Goal: Task Accomplishment & Management: Use online tool/utility

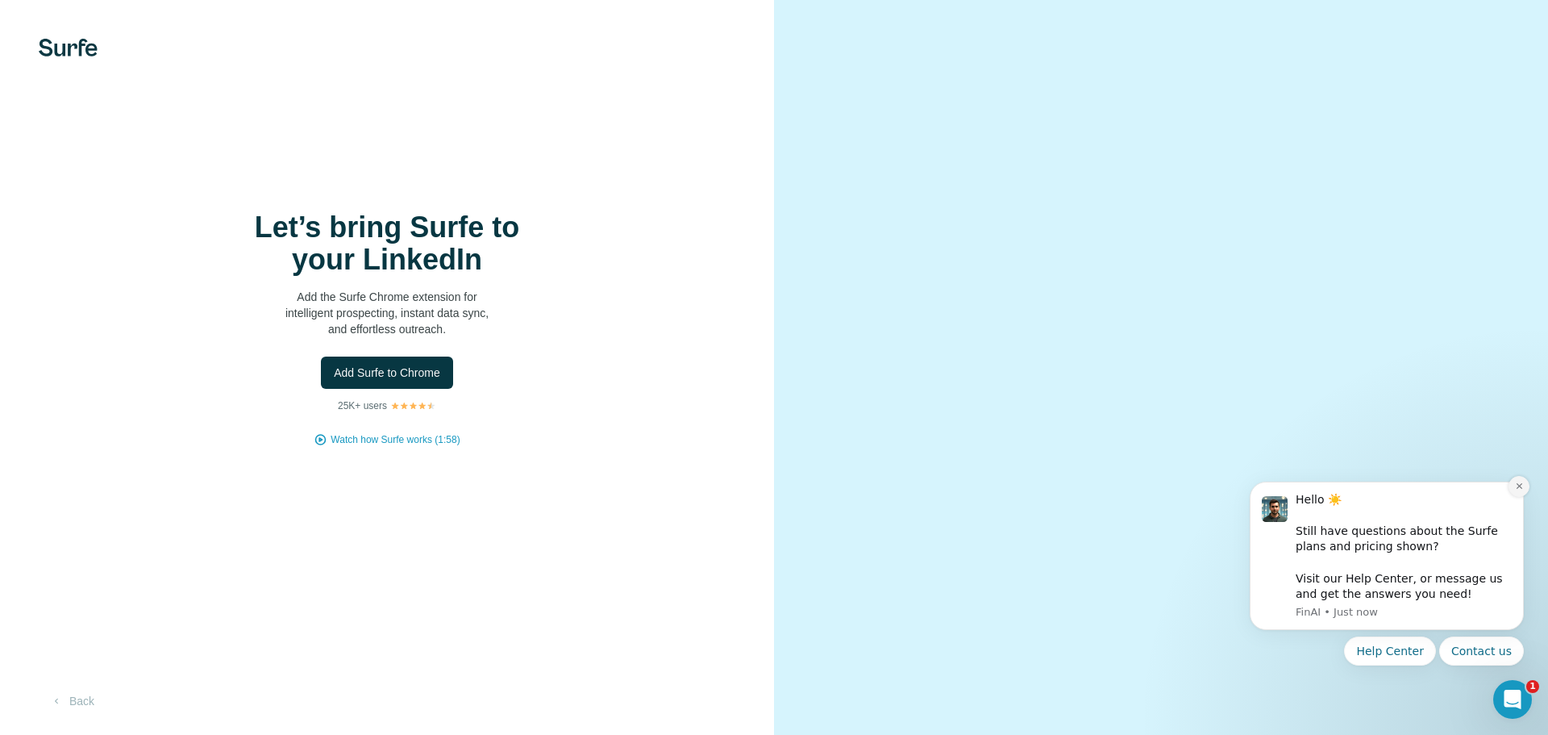
click at [1522, 489] on icon "Dismiss notification" at bounding box center [1519, 486] width 6 height 6
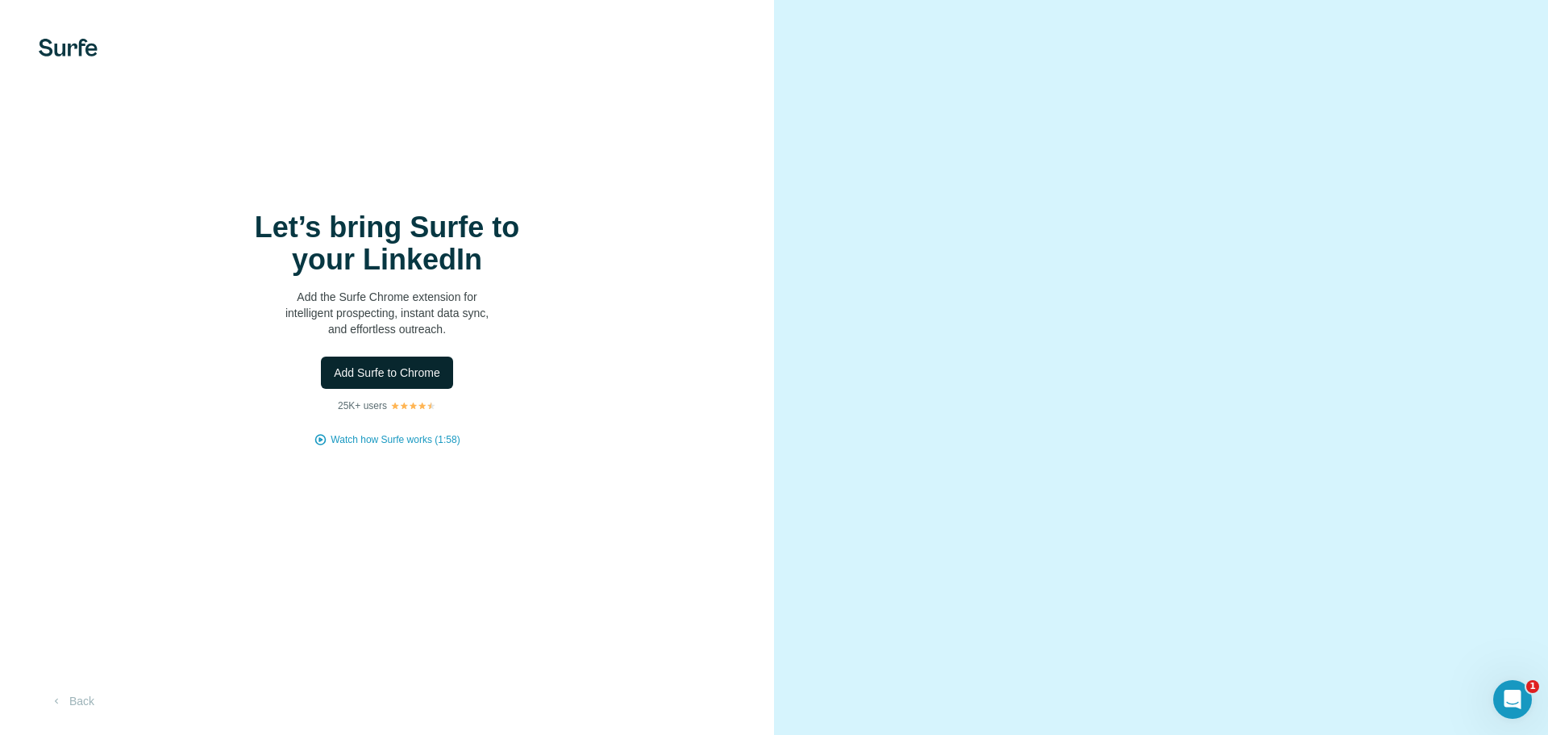
click at [418, 376] on span "Add Surfe to Chrome" at bounding box center [387, 372] width 106 height 16
click at [376, 370] on span "Add Surfe to Chrome" at bounding box center [387, 372] width 106 height 16
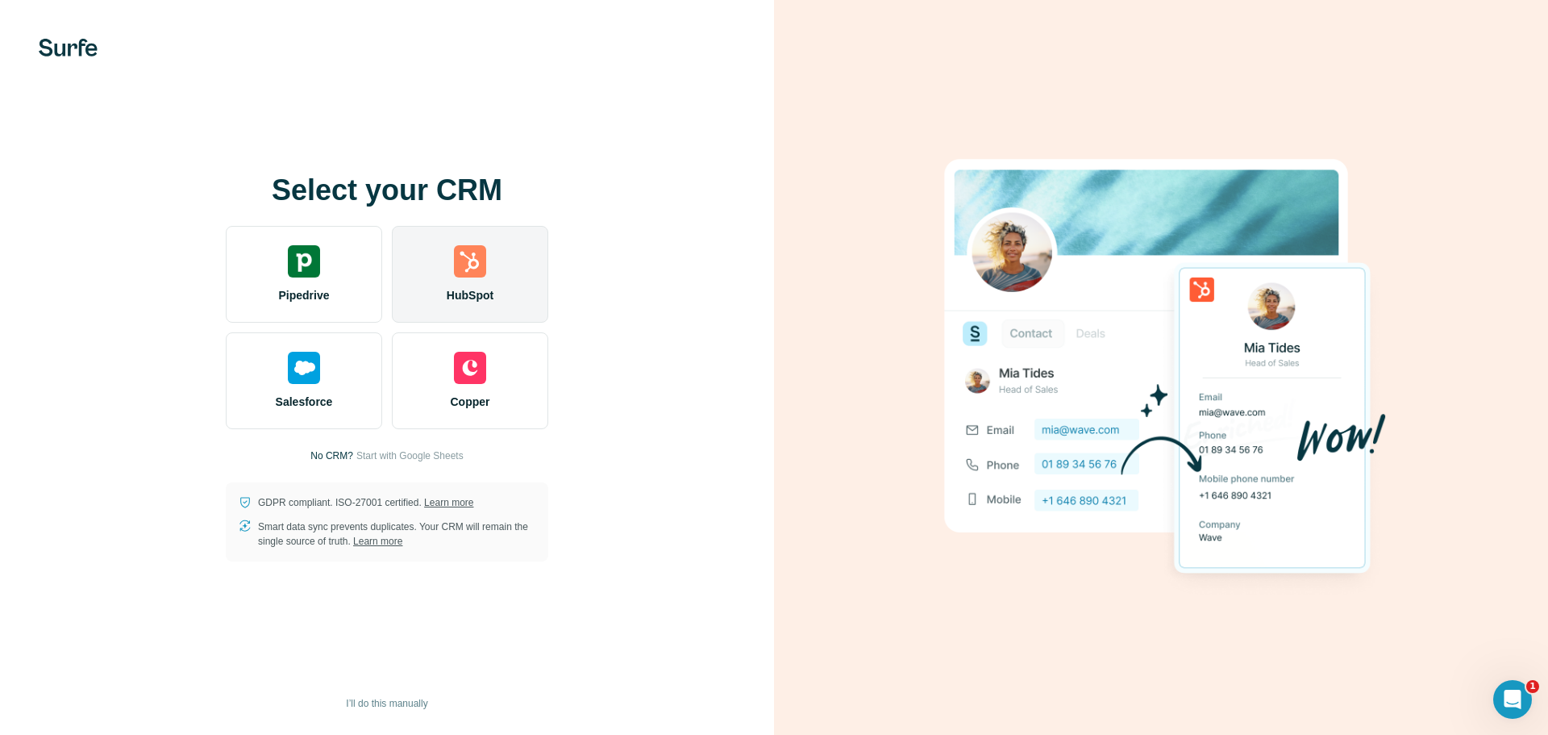
click at [458, 282] on div "HubSpot" at bounding box center [470, 274] width 156 height 97
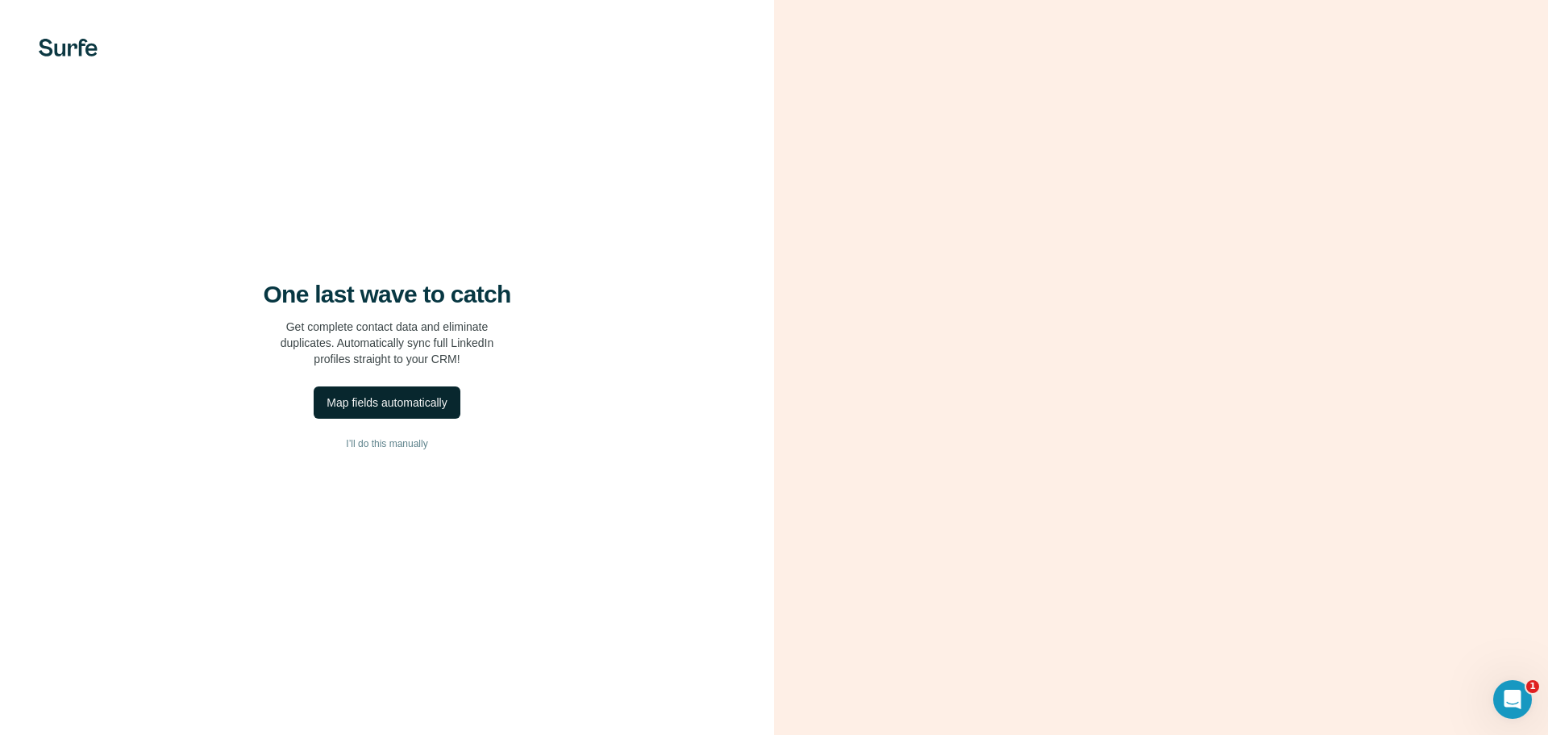
click at [405, 398] on div "Map fields automatically" at bounding box center [387, 402] width 120 height 16
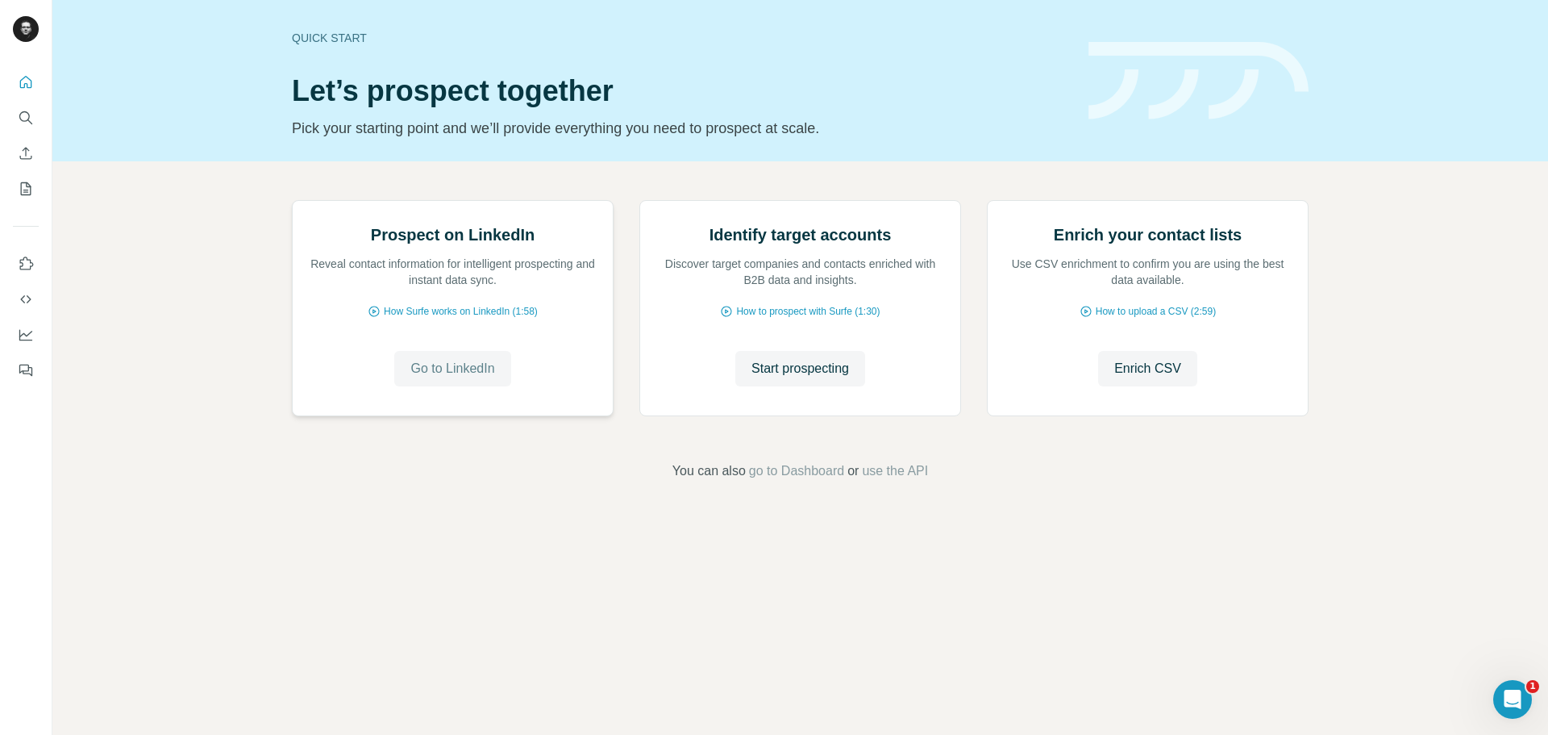
click at [440, 378] on span "Go to LinkedIn" at bounding box center [452, 368] width 84 height 19
